Goal: Information Seeking & Learning: Learn about a topic

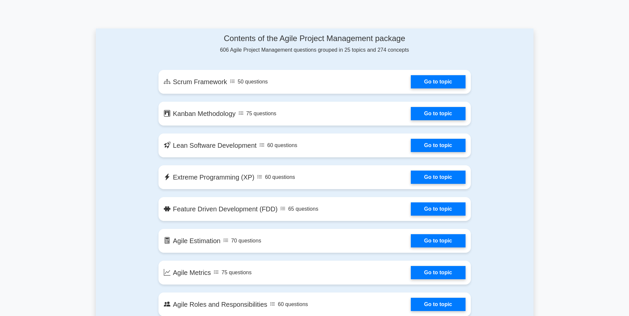
scroll to position [332, 0]
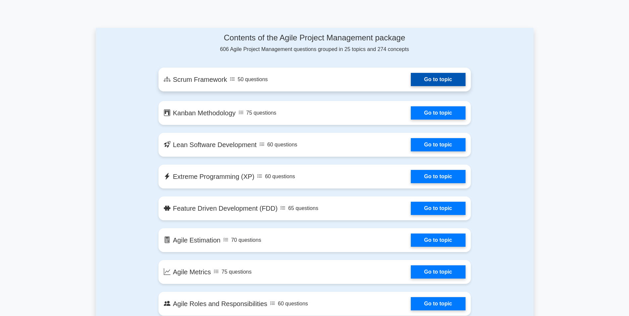
click at [429, 76] on link "Go to topic" at bounding box center [438, 79] width 54 height 13
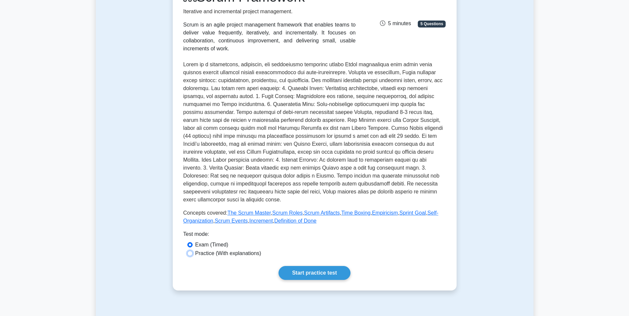
click at [190, 251] on input "Practice (With explanations)" at bounding box center [189, 253] width 5 height 5
radio input "true"
click at [308, 266] on link "Start practice test" at bounding box center [315, 273] width 72 height 14
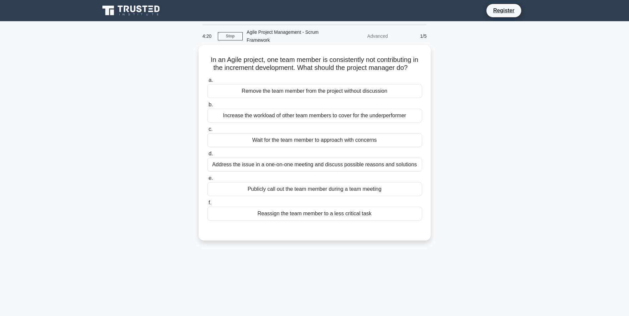
click at [267, 172] on div "Address the issue in a one-on-one meeting and discuss possible reasons and solu…" at bounding box center [314, 165] width 215 height 14
click at [207, 156] on input "d. Address the issue in a one-on-one meeting and discuss possible reasons and s…" at bounding box center [207, 154] width 0 height 4
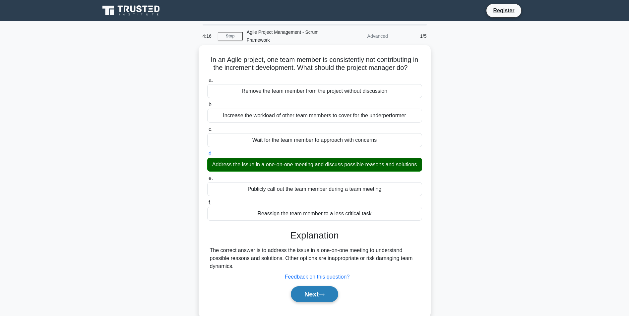
click at [317, 301] on button "Next" at bounding box center [314, 295] width 47 height 16
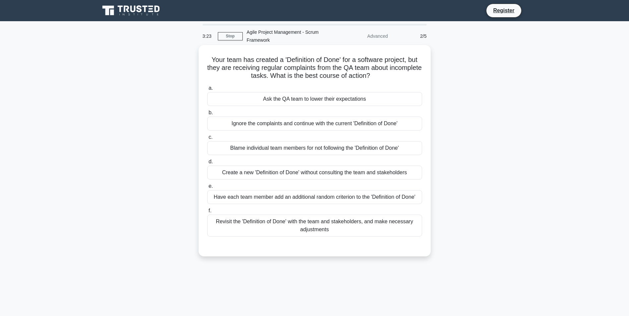
click at [322, 223] on div "Revisit the 'Definition of Done' with the team and stakeholders, and make neces…" at bounding box center [314, 226] width 215 height 22
click at [207, 213] on input "f. Revisit the 'Definition of Done' with the team and stakeholders, and make ne…" at bounding box center [207, 211] width 0 height 4
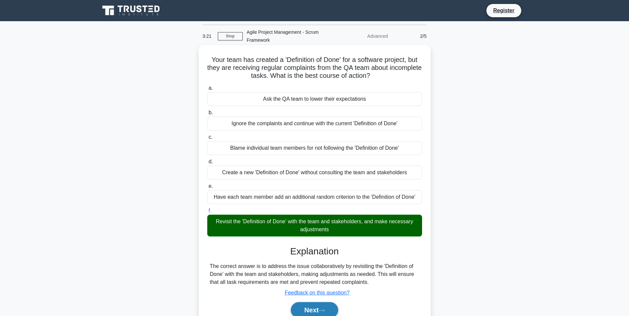
click at [318, 310] on button "Next" at bounding box center [314, 310] width 47 height 16
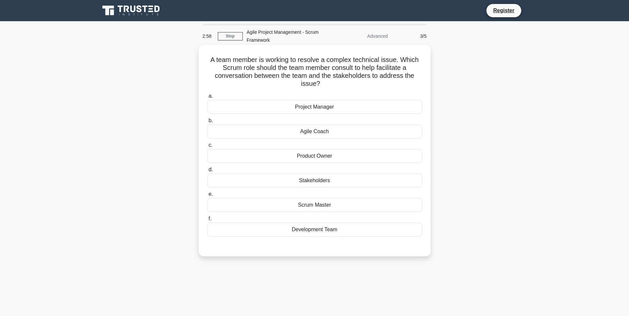
click at [339, 203] on div "Scrum Master" at bounding box center [314, 205] width 215 height 14
click at [207, 197] on input "e. Scrum Master" at bounding box center [207, 194] width 0 height 4
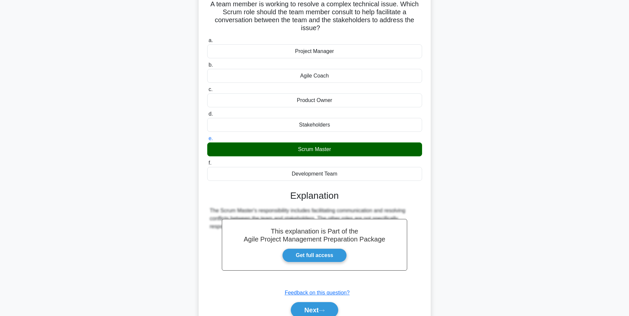
scroll to position [86, 0]
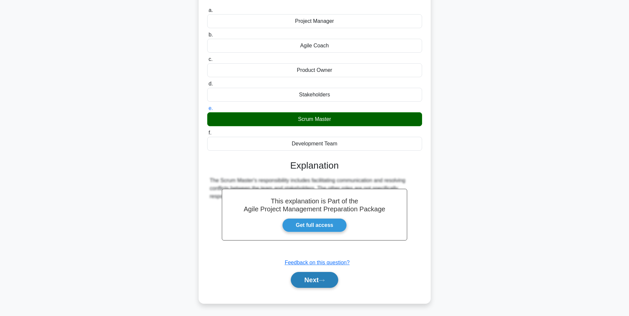
click at [314, 275] on button "Next" at bounding box center [314, 280] width 47 height 16
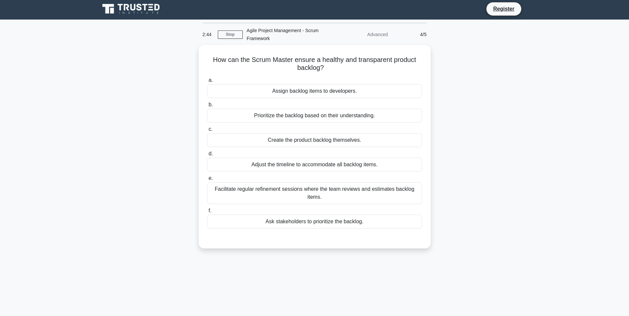
scroll to position [0, 0]
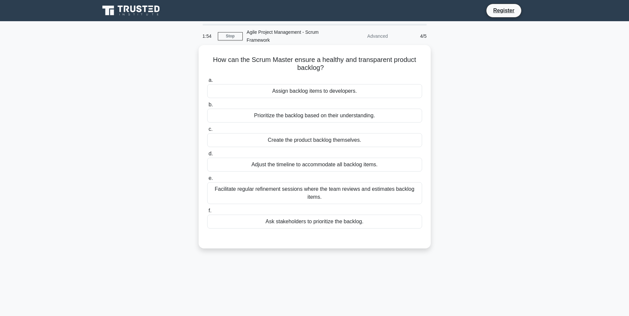
click at [341, 196] on div "Facilitate regular refinement sessions where the team reviews and estimates bac…" at bounding box center [314, 193] width 215 height 22
click at [207, 181] on input "e. Facilitate regular refinement sessions where the team reviews and estimates …" at bounding box center [207, 178] width 0 height 4
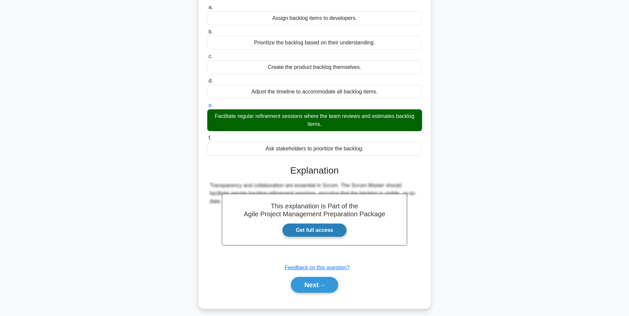
scroll to position [78, 0]
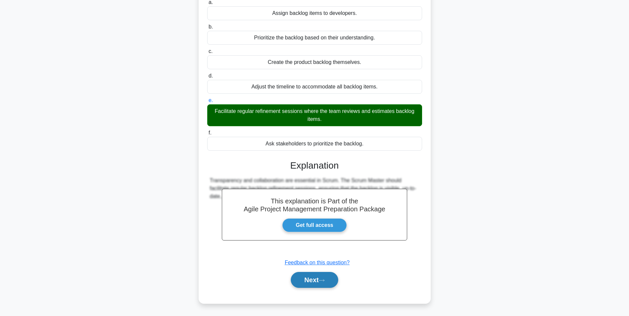
click at [322, 277] on button "Next" at bounding box center [314, 280] width 47 height 16
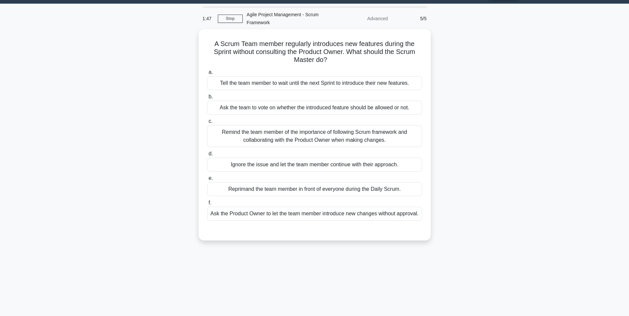
scroll to position [9, 0]
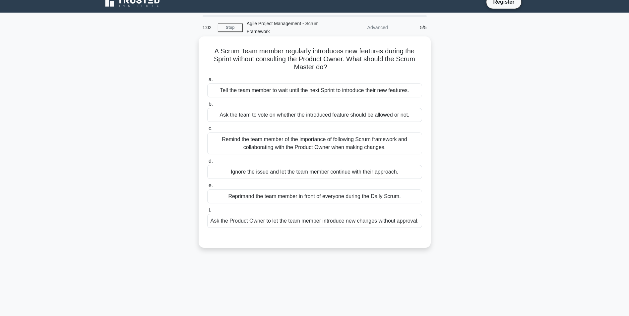
click at [366, 92] on div "Tell the team member to wait until the next Sprint to introduce their new featu…" at bounding box center [314, 91] width 215 height 14
click at [207, 82] on input "a. Tell the team member to wait until the next Sprint to introduce their new fe…" at bounding box center [207, 80] width 0 height 4
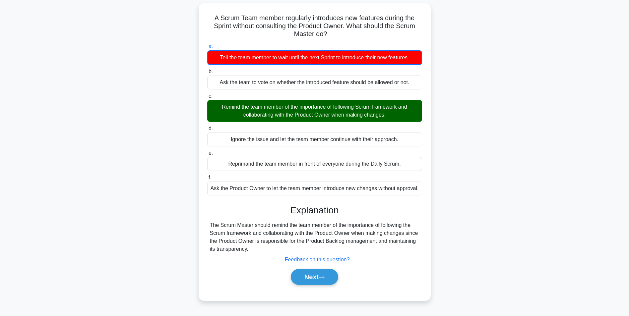
scroll to position [47, 0]
click at [309, 281] on button "Next" at bounding box center [314, 277] width 47 height 16
